Goal: Task Accomplishment & Management: Manage account settings

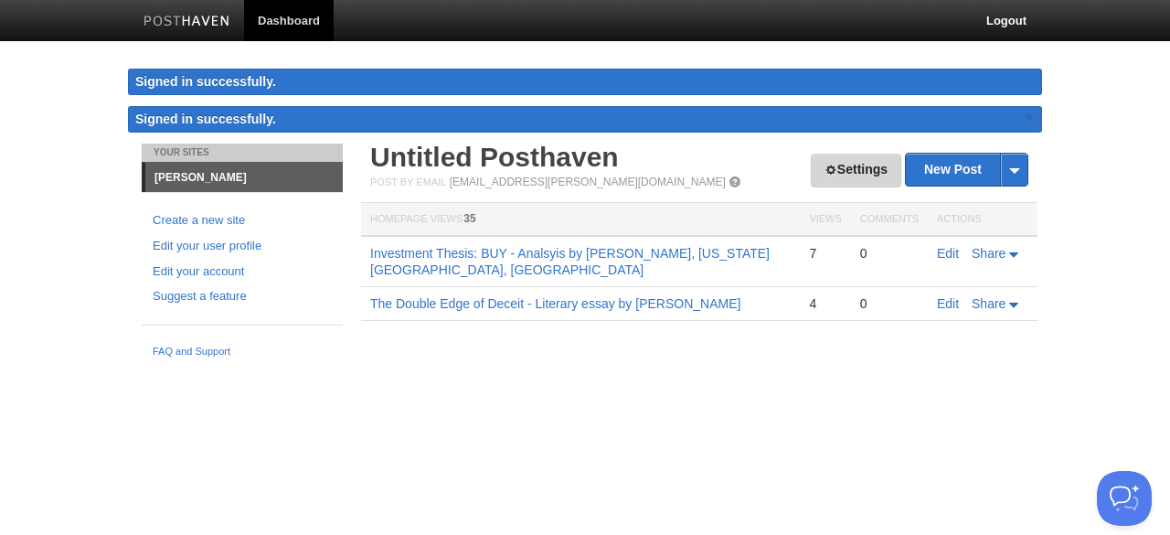
click at [846, 162] on link "Settings" at bounding box center [856, 171] width 90 height 34
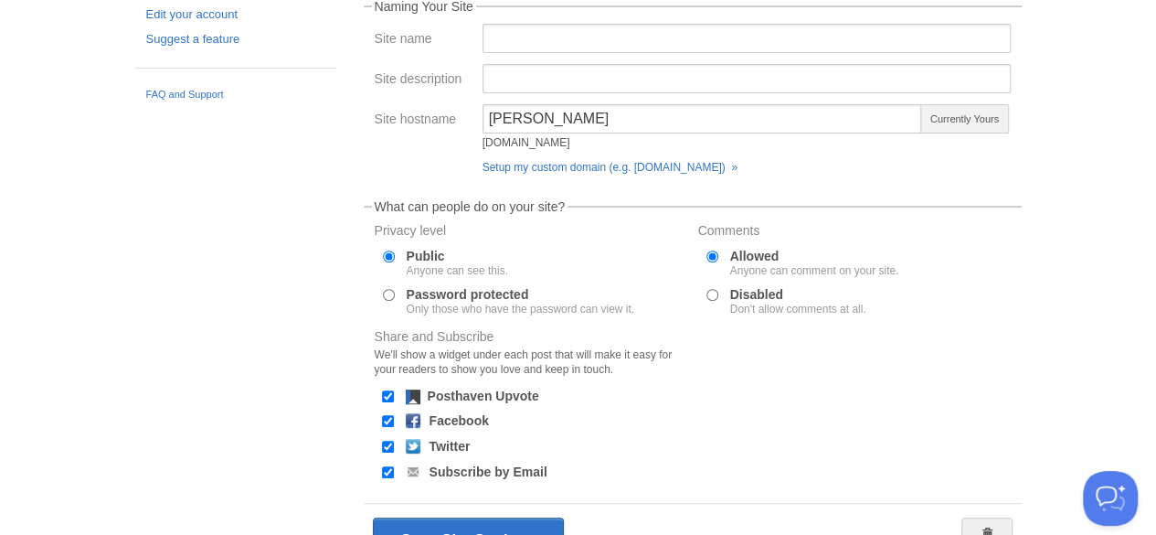
scroll to position [182, 0]
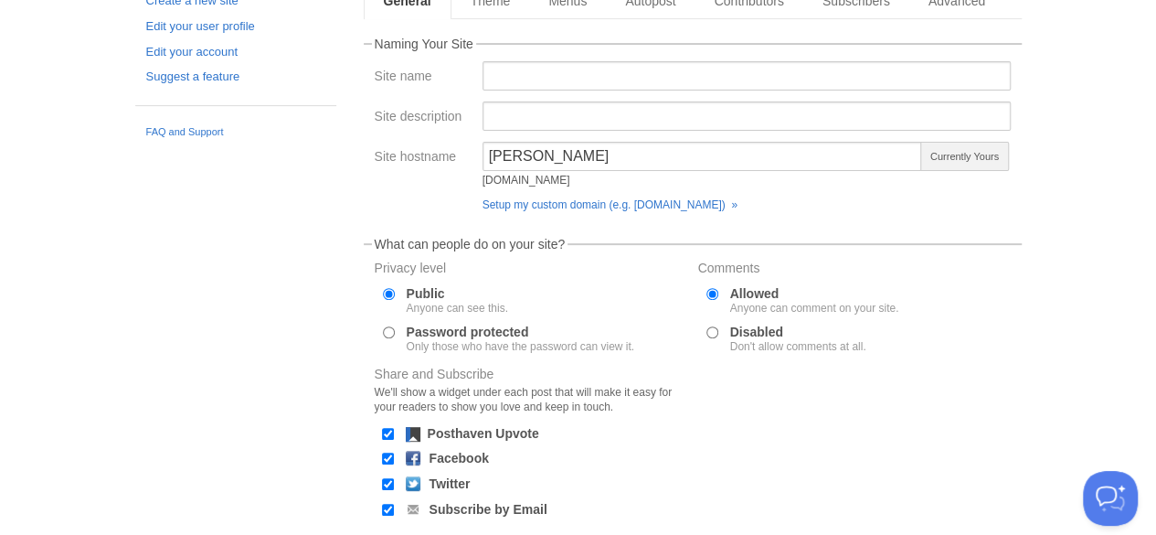
click at [704, 292] on div at bounding box center [711, 293] width 19 height 16
click at [709, 292] on input "Allowed Anyone can comment on your site." at bounding box center [713, 294] width 12 height 12
click at [708, 293] on input "Allowed Anyone can comment on your site." at bounding box center [713, 294] width 12 height 12
click at [711, 329] on input "Disabled Don't allow comments at all." at bounding box center [713, 332] width 12 height 12
radio input "true"
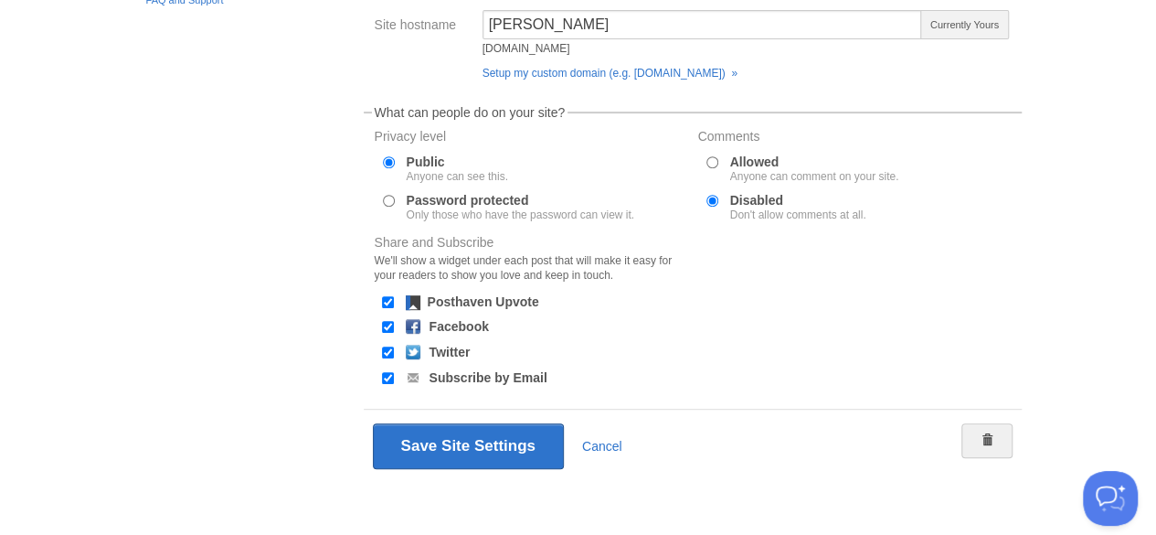
scroll to position [313, 0]
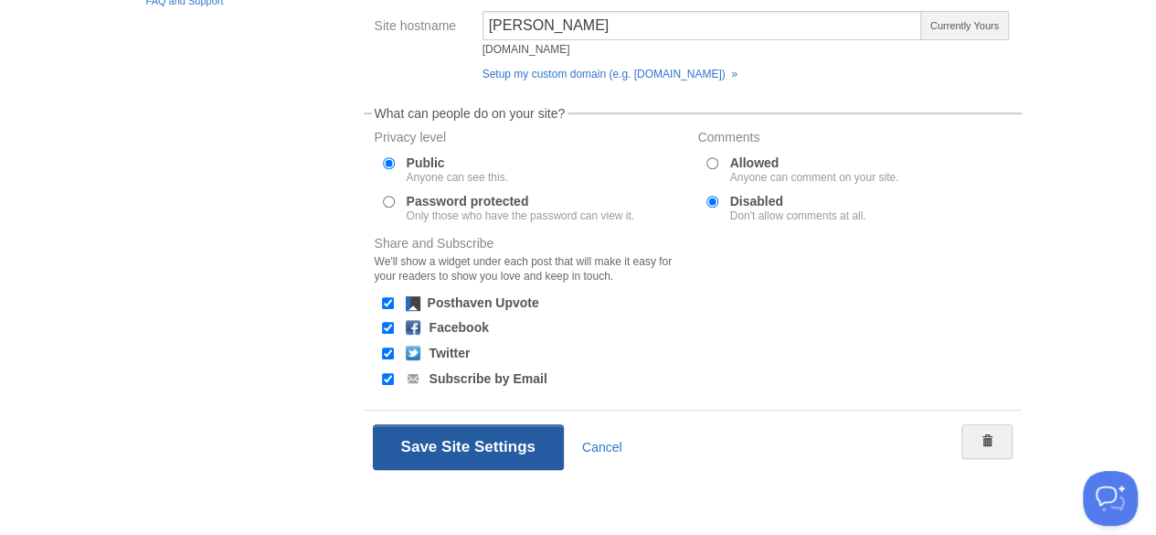
click at [475, 442] on button "Save Site Settings" at bounding box center [468, 447] width 191 height 46
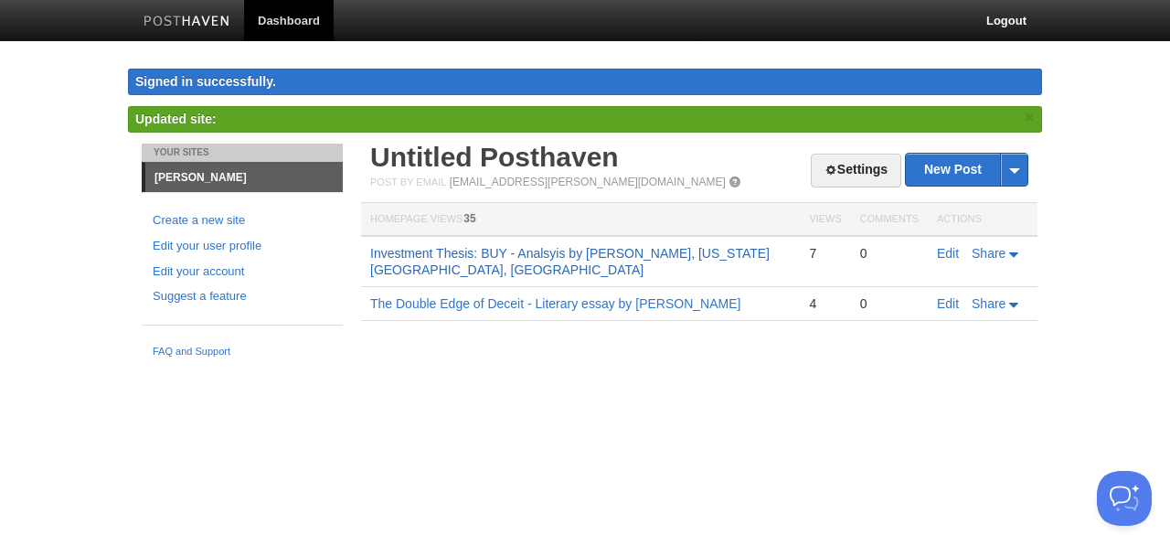
click at [541, 250] on link "Investment Thesis: BUY - Analsyis by [PERSON_NAME], [US_STATE][GEOGRAPHIC_DATA]…" at bounding box center [569, 261] width 399 height 31
